Goal: Transaction & Acquisition: Purchase product/service

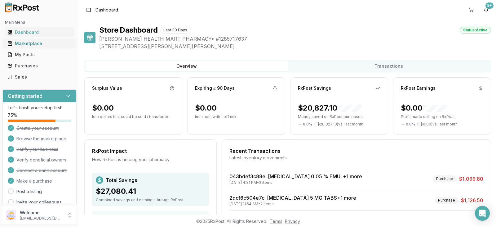
drag, startPoint x: 0, startPoint y: 0, endPoint x: 41, endPoint y: 42, distance: 58.5
click at [41, 42] on div "Marketplace" at bounding box center [39, 43] width 64 height 6
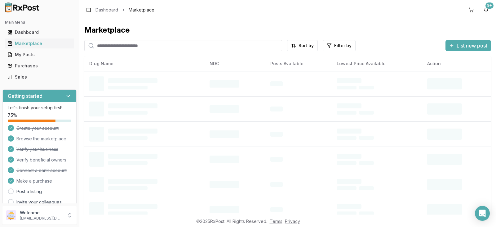
click at [103, 48] on input "search" at bounding box center [183, 45] width 198 height 11
type input "*****"
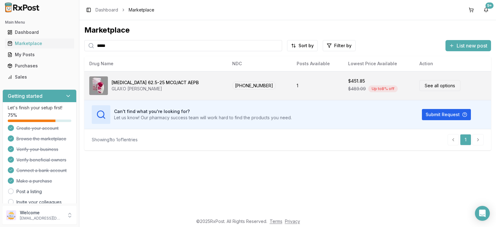
click at [425, 82] on link "See all options" at bounding box center [439, 85] width 41 height 11
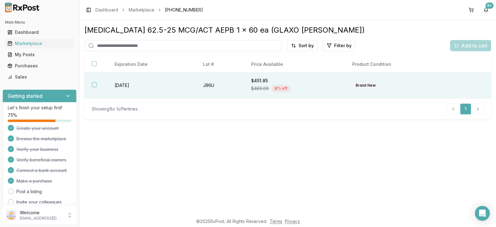
click at [93, 86] on button "button" at bounding box center [94, 84] width 5 height 5
click at [463, 48] on span "Add to cart" at bounding box center [474, 45] width 26 height 7
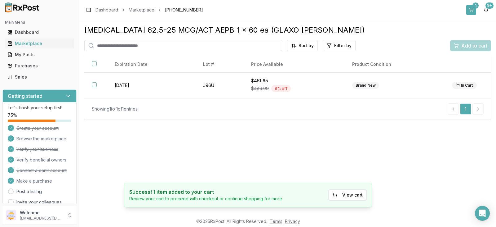
click at [475, 6] on div "1" at bounding box center [475, 5] width 6 height 6
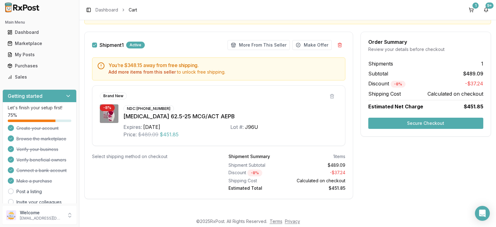
scroll to position [87, 0]
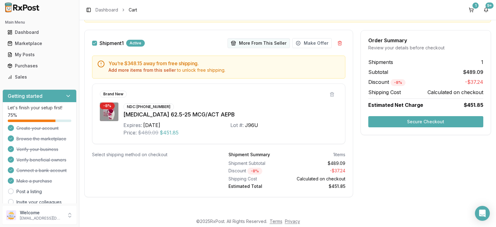
click at [272, 44] on button "More From This Seller" at bounding box center [259, 43] width 62 height 10
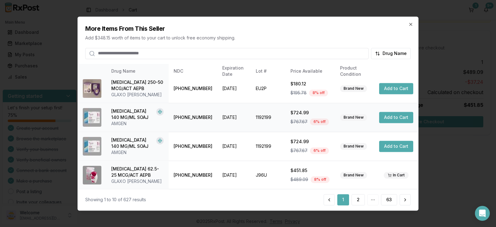
scroll to position [178, 0]
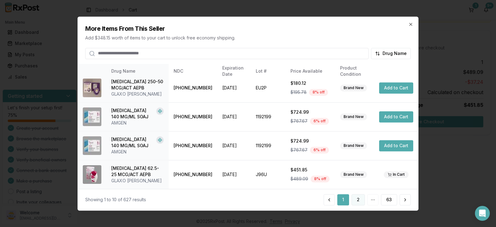
click at [362, 202] on button "2" at bounding box center [358, 199] width 13 height 11
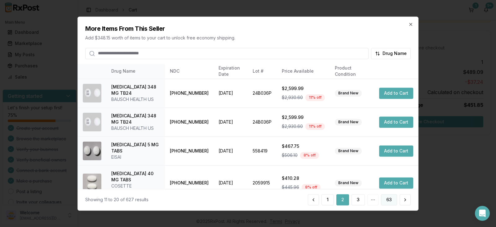
click at [393, 201] on button "63" at bounding box center [389, 199] width 16 height 11
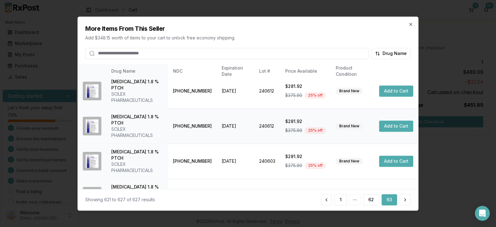
scroll to position [0, 0]
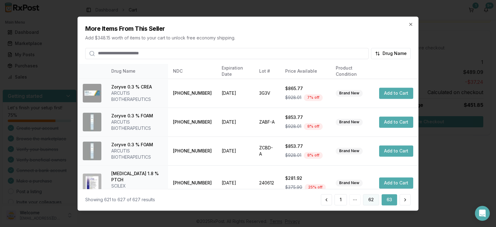
click at [368, 197] on button "62" at bounding box center [371, 199] width 16 height 11
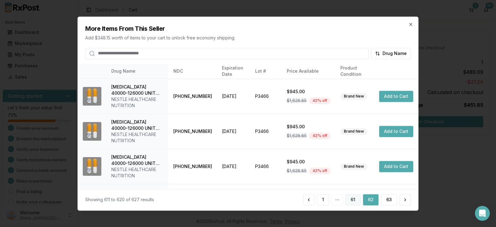
click at [356, 201] on button "61" at bounding box center [352, 199] width 15 height 11
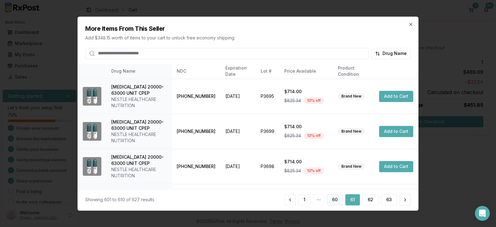
click at [337, 197] on button "60" at bounding box center [335, 199] width 16 height 11
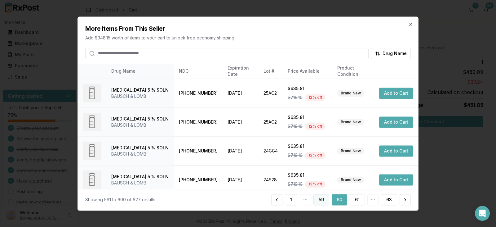
click at [322, 201] on button "59" at bounding box center [321, 199] width 16 height 11
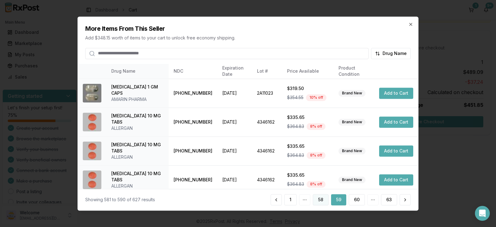
click at [320, 199] on button "58" at bounding box center [321, 199] width 16 height 11
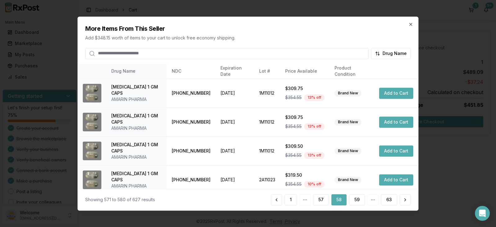
click at [320, 199] on button "57" at bounding box center [321, 199] width 16 height 11
click at [410, 21] on div "More Items From This Seller Add $348.15 worth of items to your cart to unlock f…" at bounding box center [248, 38] width 340 height 42
click at [409, 22] on icon "button" at bounding box center [410, 24] width 5 height 5
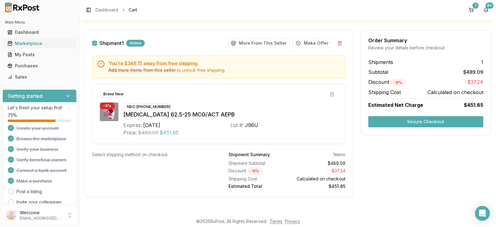
click at [37, 44] on div "Marketplace" at bounding box center [39, 43] width 64 height 6
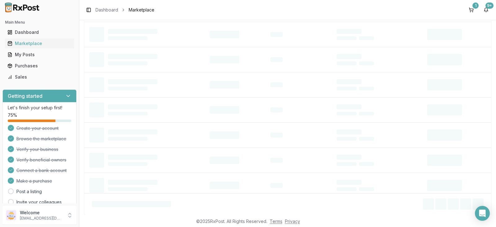
scroll to position [11, 0]
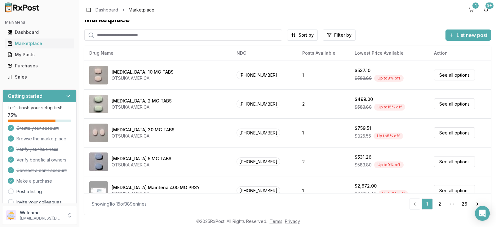
click at [133, 38] on input "search" at bounding box center [183, 34] width 198 height 11
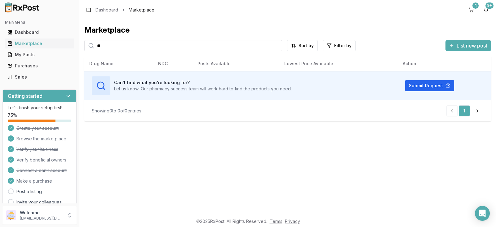
type input "*"
type input "*********"
